Goal: Information Seeking & Learning: Check status

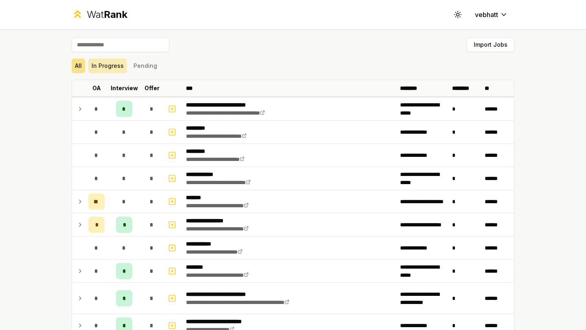
click at [117, 69] on button "In Progress" at bounding box center [107, 66] width 39 height 15
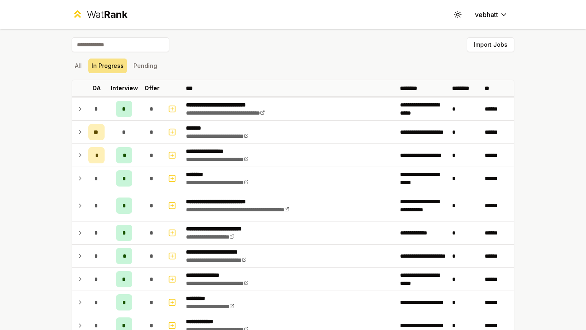
click at [206, 70] on div "All In Progress Pending" at bounding box center [293, 66] width 443 height 15
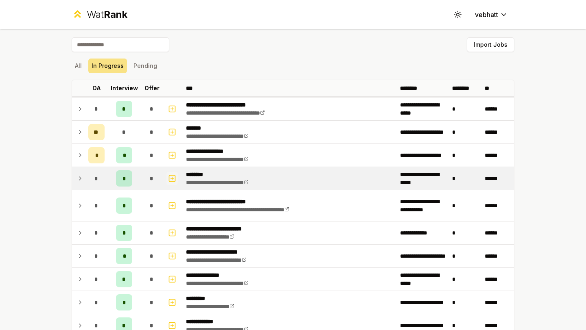
scroll to position [283, 0]
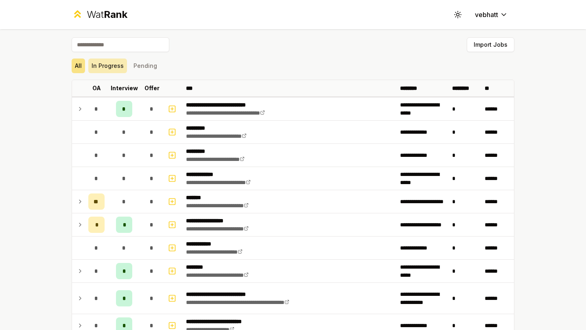
click at [111, 60] on button "In Progress" at bounding box center [107, 66] width 39 height 15
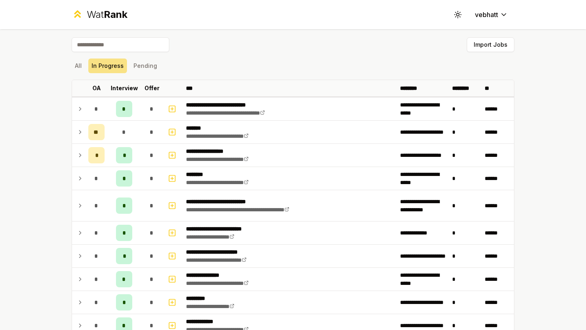
click at [182, 71] on div "All In Progress Pending" at bounding box center [293, 66] width 443 height 15
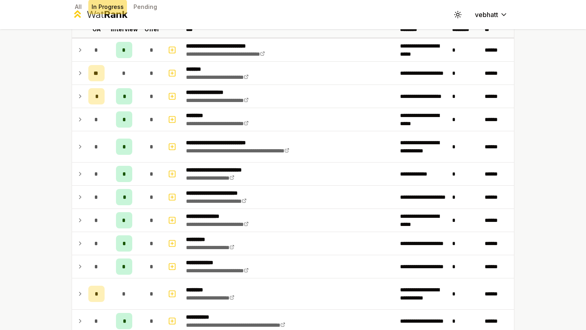
scroll to position [11, 0]
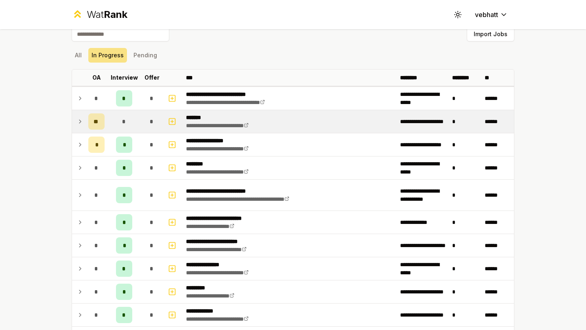
click at [72, 117] on td at bounding box center [78, 121] width 13 height 23
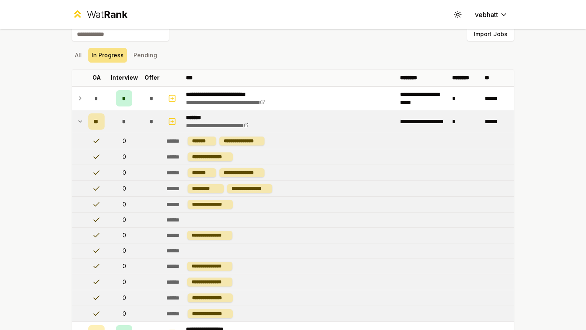
click at [81, 118] on icon at bounding box center [80, 122] width 7 height 10
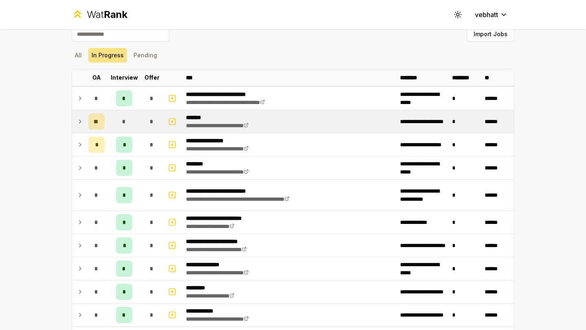
click at [81, 118] on icon at bounding box center [80, 122] width 7 height 10
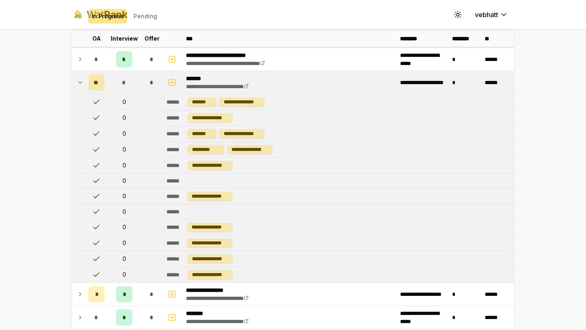
scroll to position [12, 0]
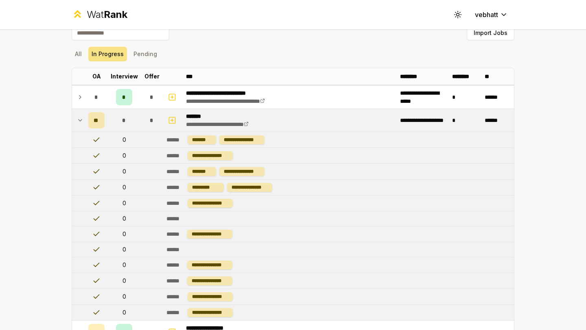
click at [76, 115] on td at bounding box center [78, 120] width 13 height 23
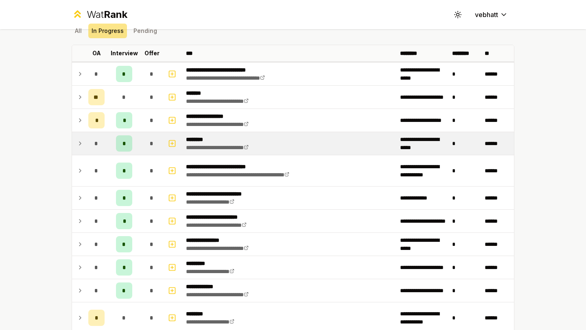
scroll to position [45, 0]
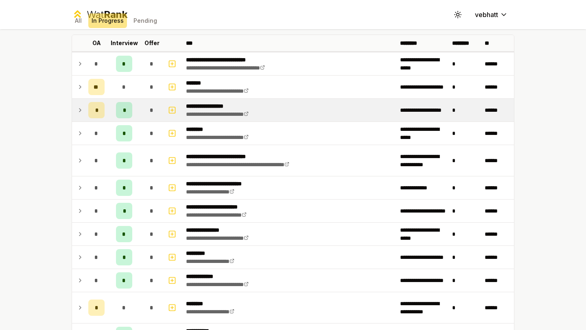
click at [78, 111] on icon at bounding box center [80, 110] width 7 height 10
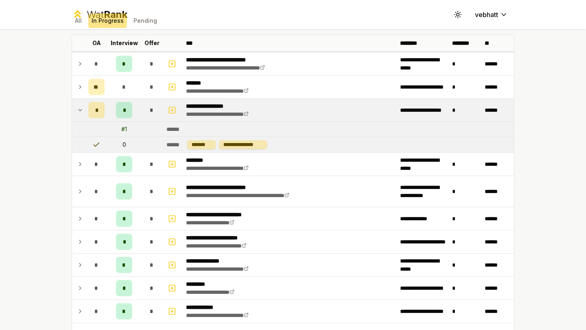
click at [81, 111] on icon at bounding box center [80, 110] width 3 height 2
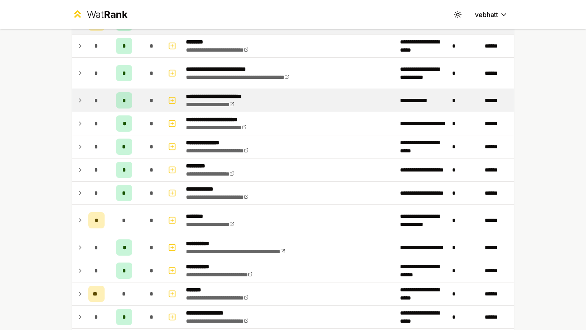
scroll to position [134, 0]
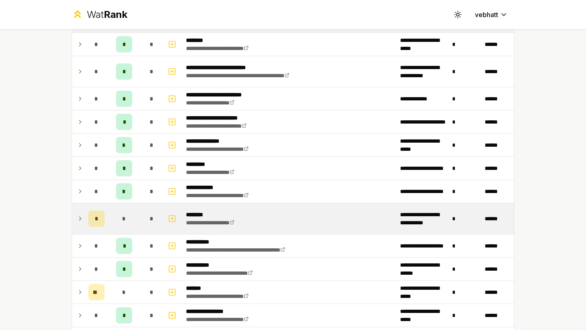
click at [78, 216] on icon at bounding box center [80, 219] width 7 height 10
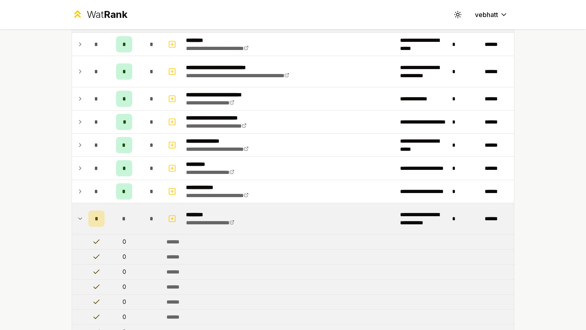
click at [78, 216] on icon at bounding box center [80, 219] width 7 height 10
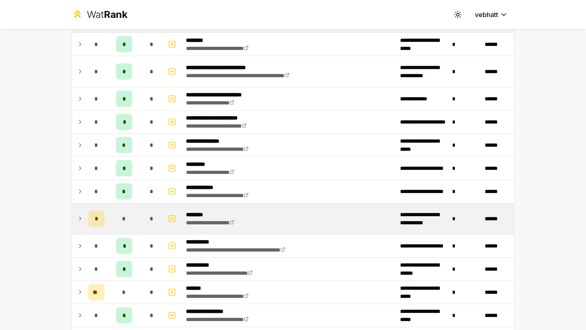
scroll to position [283, 0]
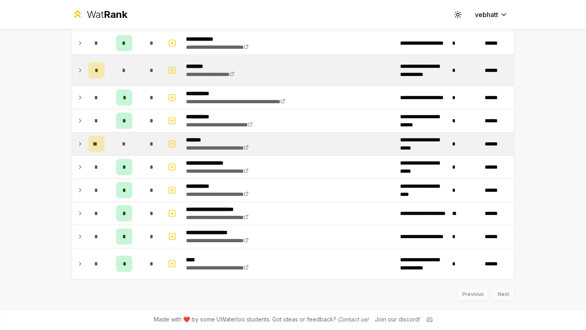
click at [75, 141] on td at bounding box center [78, 144] width 13 height 23
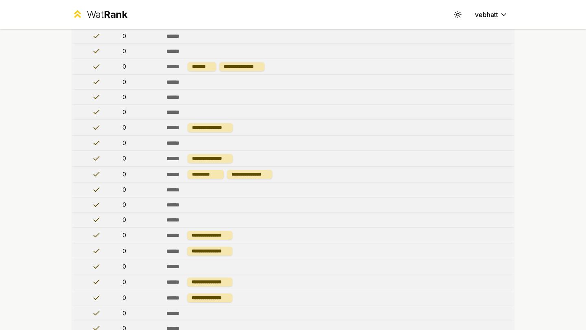
scroll to position [274, 0]
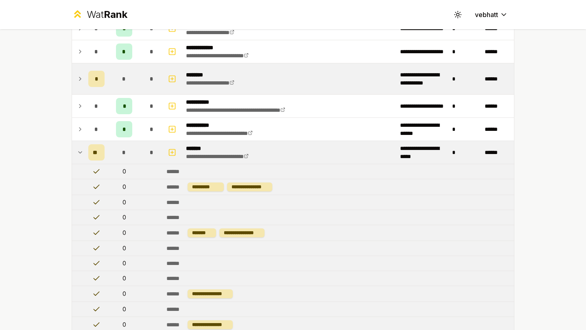
click at [76, 151] on td at bounding box center [78, 152] width 13 height 23
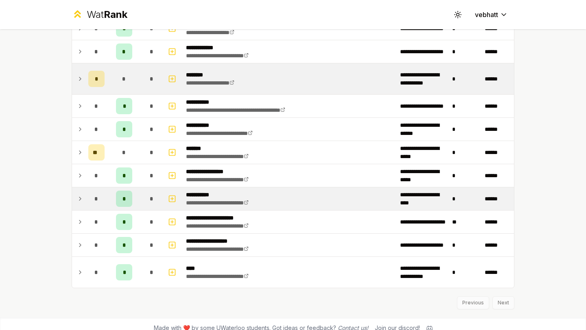
scroll to position [283, 0]
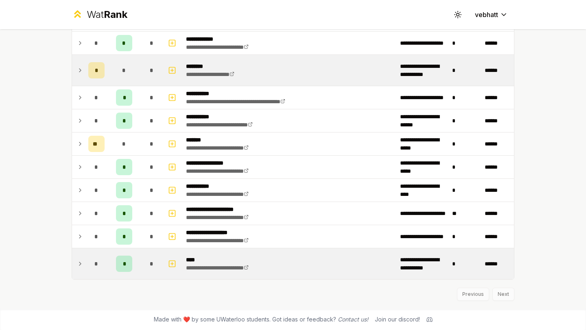
click at [77, 260] on icon at bounding box center [80, 264] width 7 height 10
click at [77, 262] on icon at bounding box center [80, 264] width 7 height 10
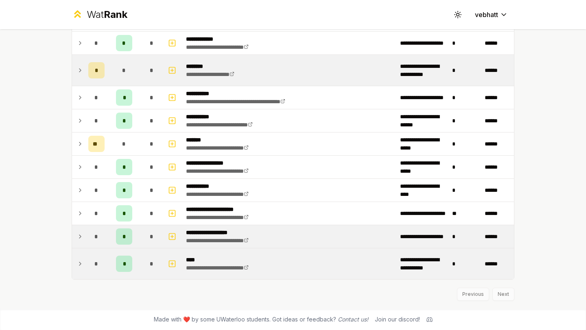
click at [77, 234] on icon at bounding box center [80, 237] width 7 height 10
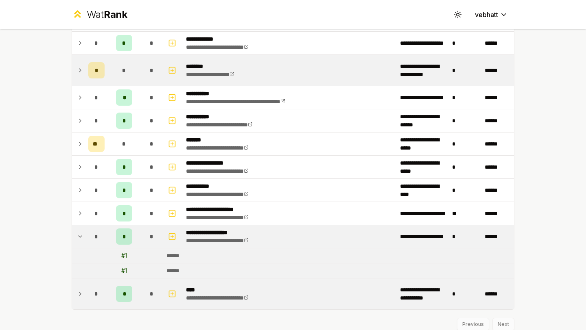
click at [81, 225] on td at bounding box center [78, 236] width 13 height 23
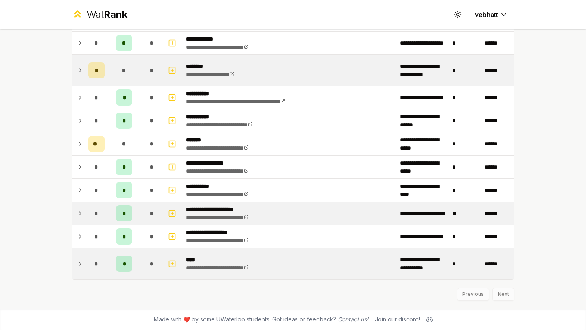
click at [81, 212] on icon at bounding box center [80, 214] width 7 height 10
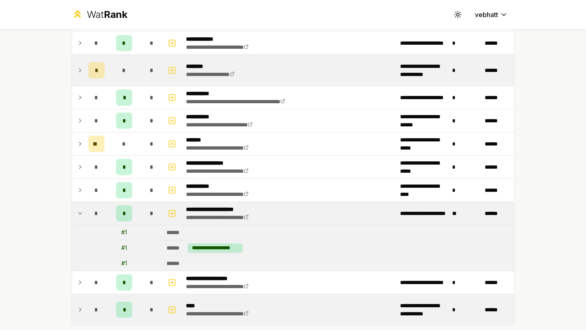
click at [79, 209] on icon at bounding box center [80, 214] width 7 height 10
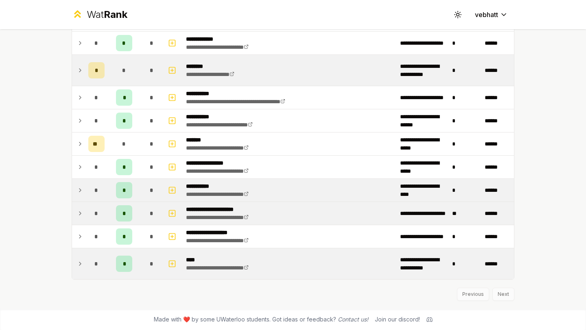
click at [79, 186] on icon at bounding box center [80, 191] width 7 height 10
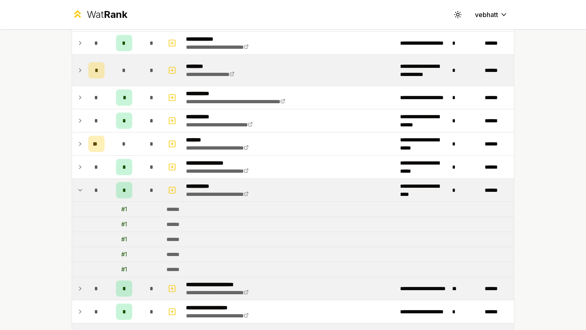
click at [79, 186] on icon at bounding box center [80, 191] width 7 height 10
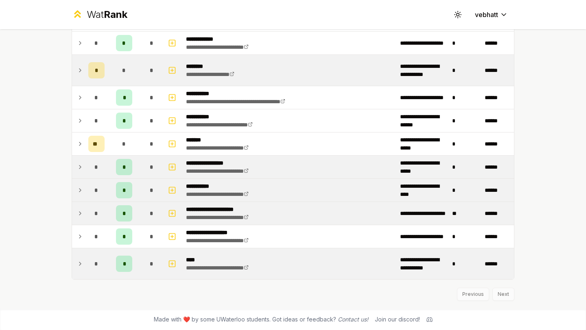
click at [79, 164] on icon at bounding box center [80, 167] width 7 height 10
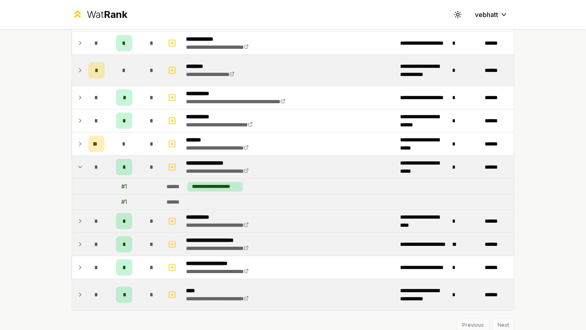
click at [79, 164] on icon at bounding box center [80, 167] width 7 height 10
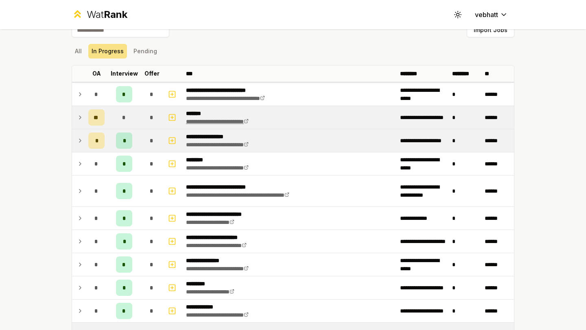
scroll to position [0, 0]
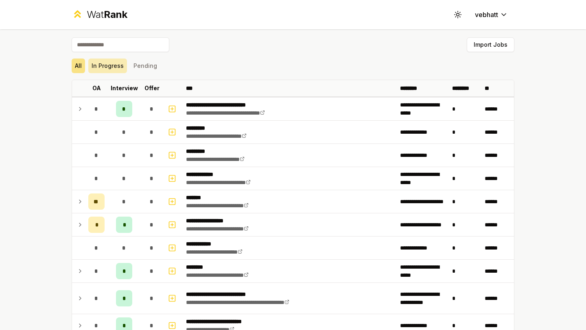
click at [104, 68] on button "In Progress" at bounding box center [107, 66] width 39 height 15
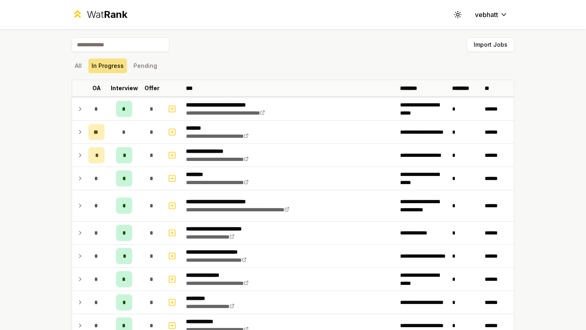
click at [144, 74] on div "All In Progress Pending" at bounding box center [293, 65] width 443 height 21
click at [144, 72] on button "Pending" at bounding box center [145, 66] width 30 height 15
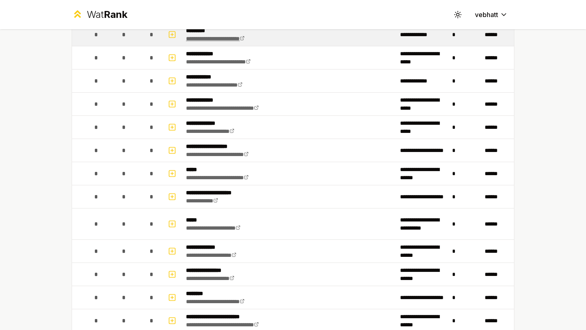
scroll to position [461, 0]
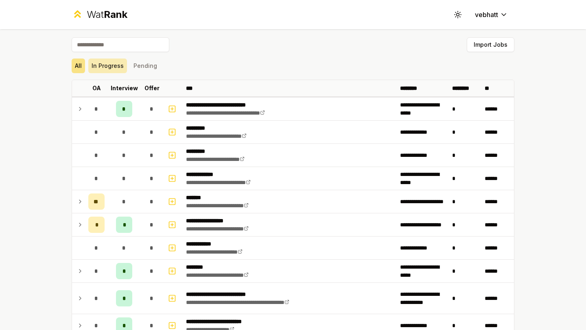
click at [122, 65] on button "In Progress" at bounding box center [107, 66] width 39 height 15
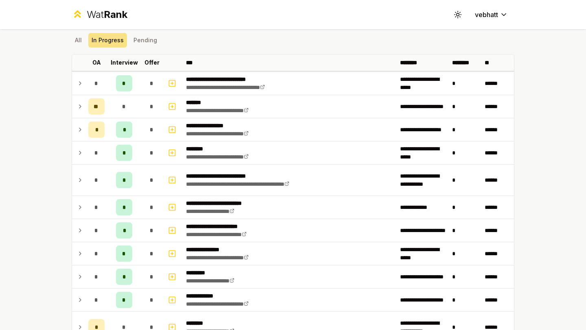
scroll to position [23, 0]
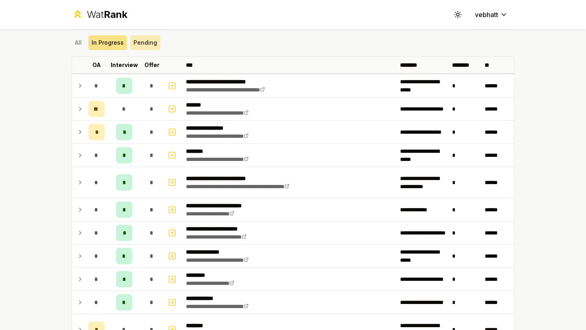
click at [133, 46] on button "Pending" at bounding box center [145, 42] width 30 height 15
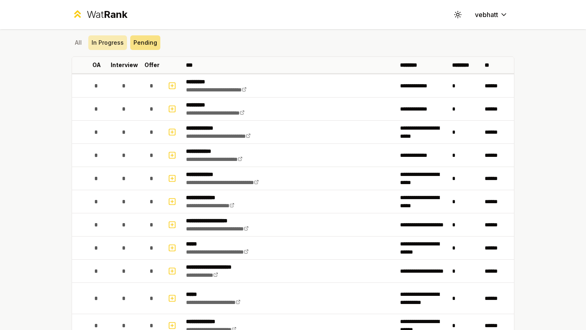
click at [103, 41] on button "In Progress" at bounding box center [107, 42] width 39 height 15
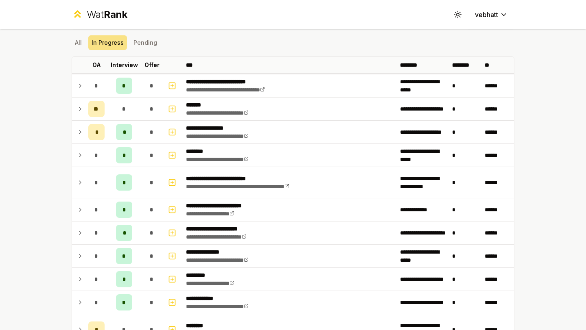
click at [18, 115] on div "**********" at bounding box center [293, 165] width 586 height 330
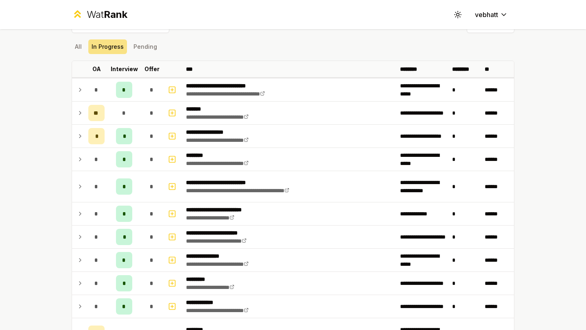
scroll to position [0, 0]
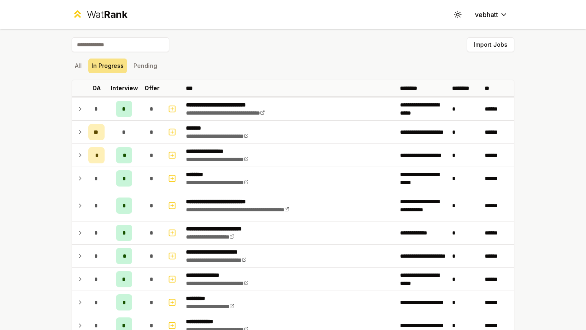
click at [332, 59] on div "All In Progress Pending" at bounding box center [293, 66] width 443 height 15
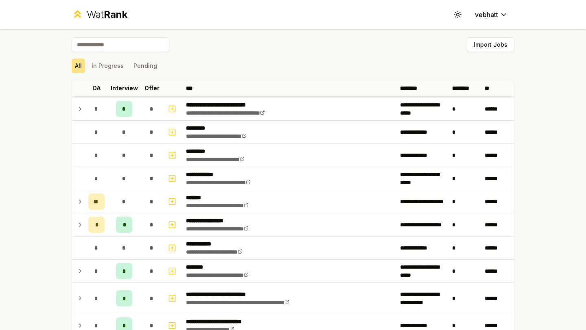
click at [113, 75] on div "All In Progress Pending" at bounding box center [293, 65] width 443 height 21
click at [111, 69] on button "In Progress" at bounding box center [107, 66] width 39 height 15
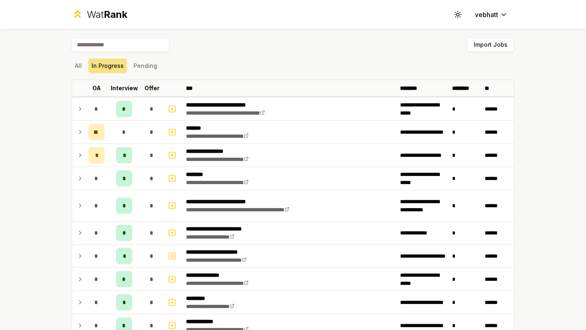
click at [249, 61] on div "All In Progress Pending" at bounding box center [293, 66] width 443 height 15
click at [143, 81] on th "Offer" at bounding box center [151, 88] width 23 height 16
click at [142, 72] on button "Pending" at bounding box center [145, 66] width 30 height 15
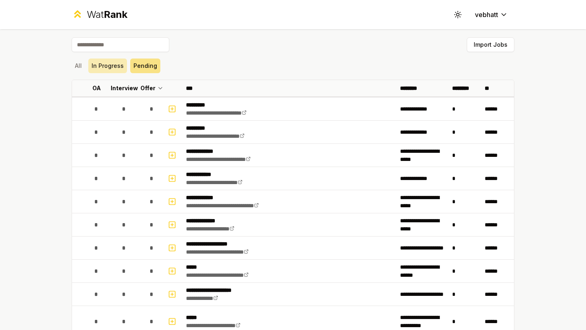
click at [111, 72] on button "In Progress" at bounding box center [107, 66] width 39 height 15
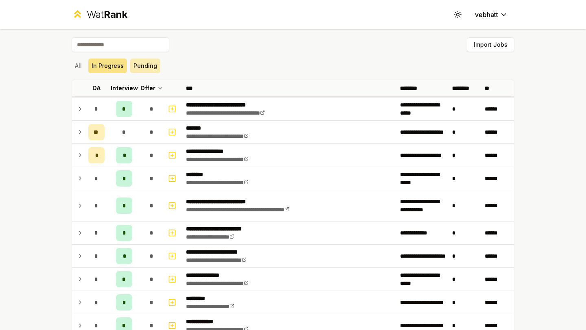
click at [134, 61] on button "Pending" at bounding box center [145, 66] width 30 height 15
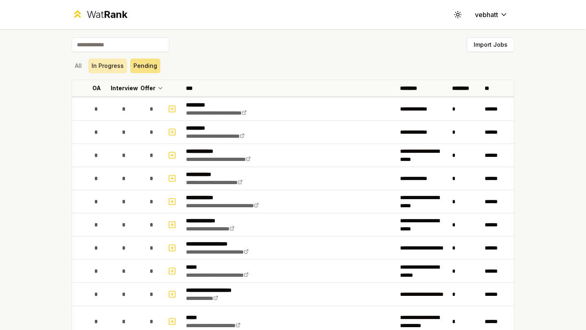
click at [118, 68] on button "In Progress" at bounding box center [107, 66] width 39 height 15
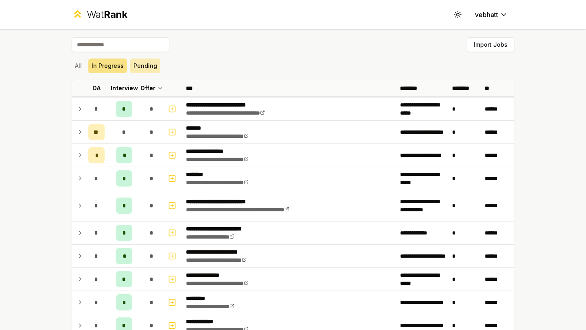
click at [147, 67] on button "Pending" at bounding box center [145, 66] width 30 height 15
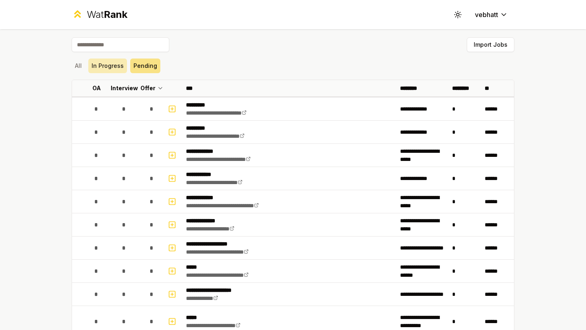
click at [107, 72] on button "In Progress" at bounding box center [107, 66] width 39 height 15
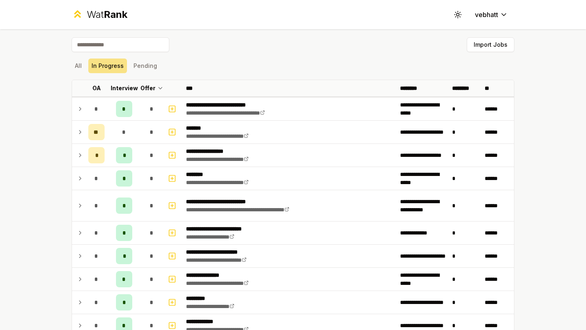
click at [221, 69] on div "All In Progress Pending" at bounding box center [293, 66] width 443 height 15
